Goal: Task Accomplishment & Management: Complete application form

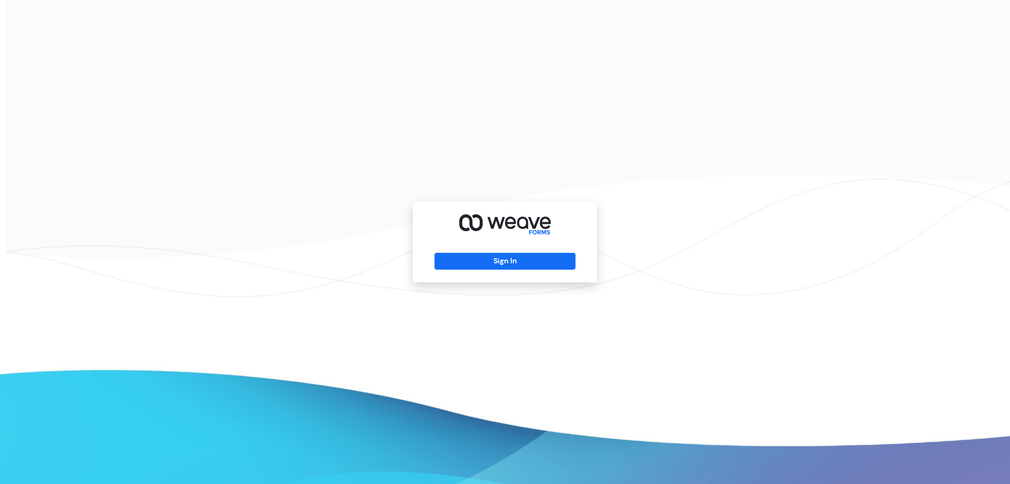
click at [457, 269] on div "Sign In" at bounding box center [505, 242] width 184 height 81
click at [460, 258] on button "Sign In" at bounding box center [505, 261] width 141 height 17
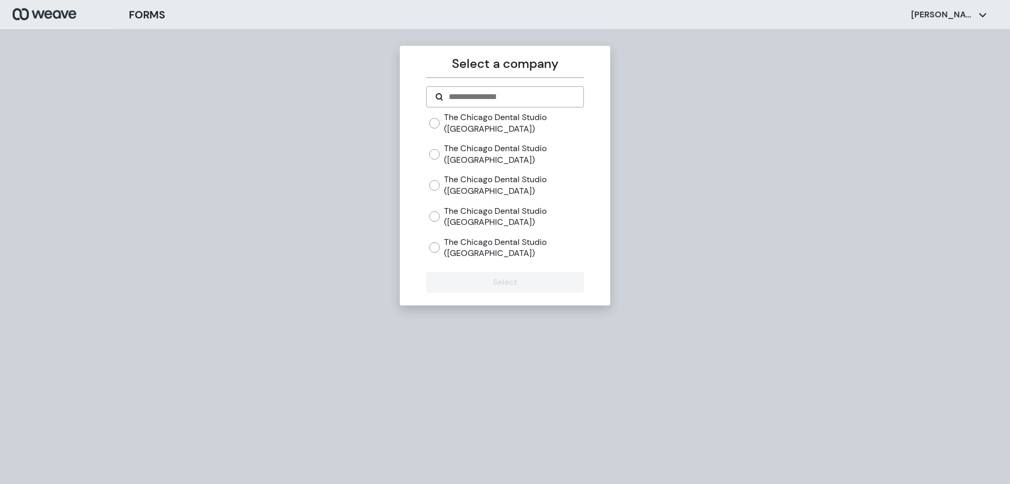
click at [463, 219] on label "The Chicago Dental Studio ([GEOGRAPHIC_DATA])" at bounding box center [513, 216] width 139 height 23
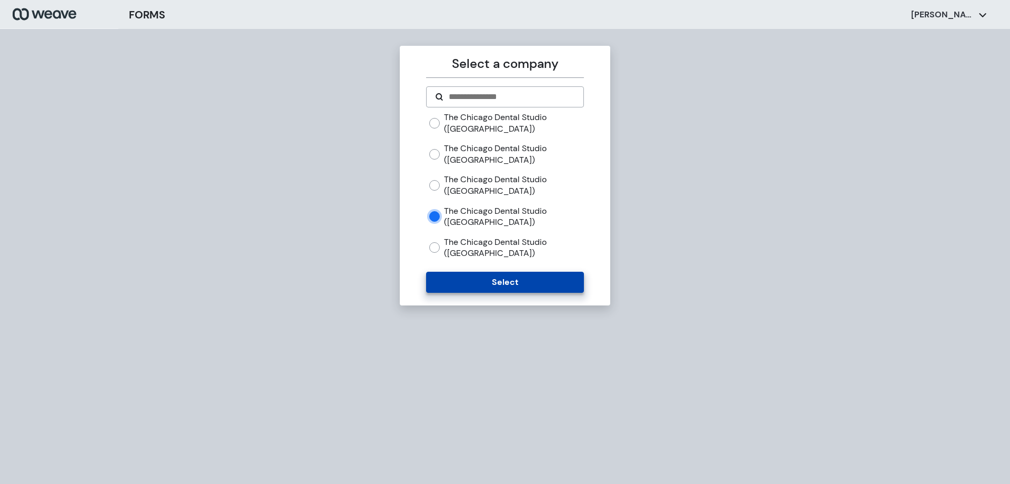
click at [483, 277] on button "Select" at bounding box center [504, 282] width 157 height 21
